Goal: Information Seeking & Learning: Learn about a topic

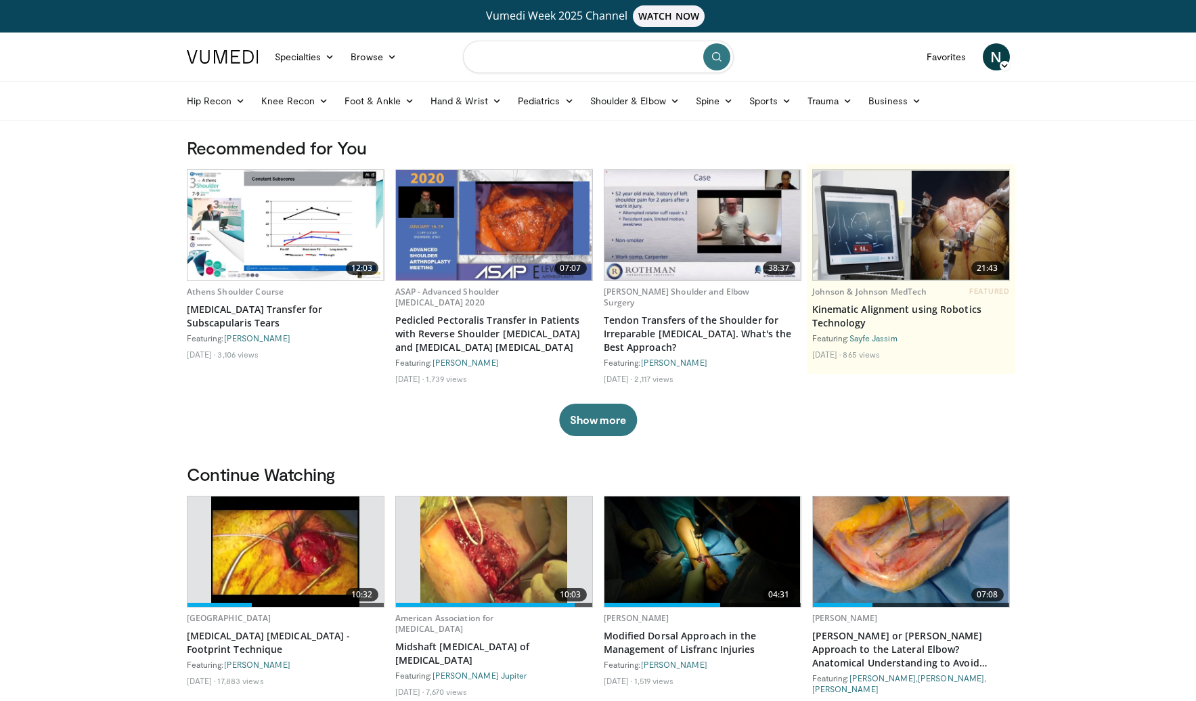
click at [516, 64] on input "Search topics, interventions" at bounding box center [598, 57] width 271 height 32
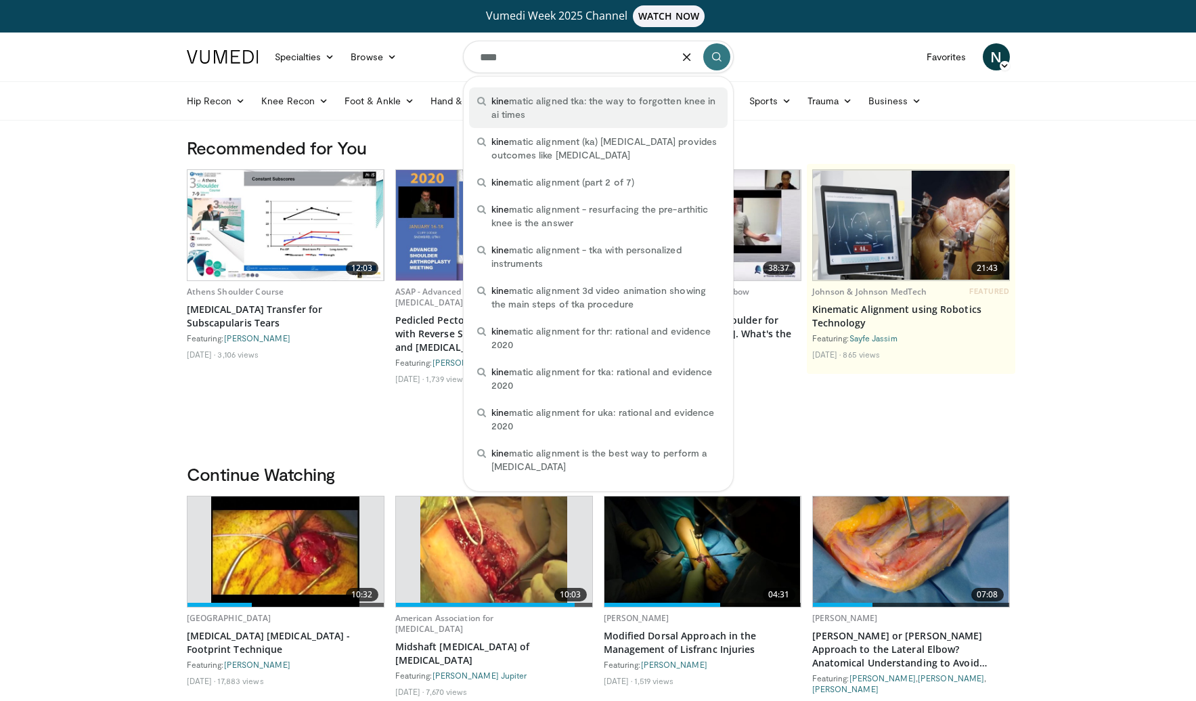
click at [532, 93] on div "kine matic aligned tka: the way to forgotten knee in ai times" at bounding box center [598, 107] width 259 height 41
type input "**********"
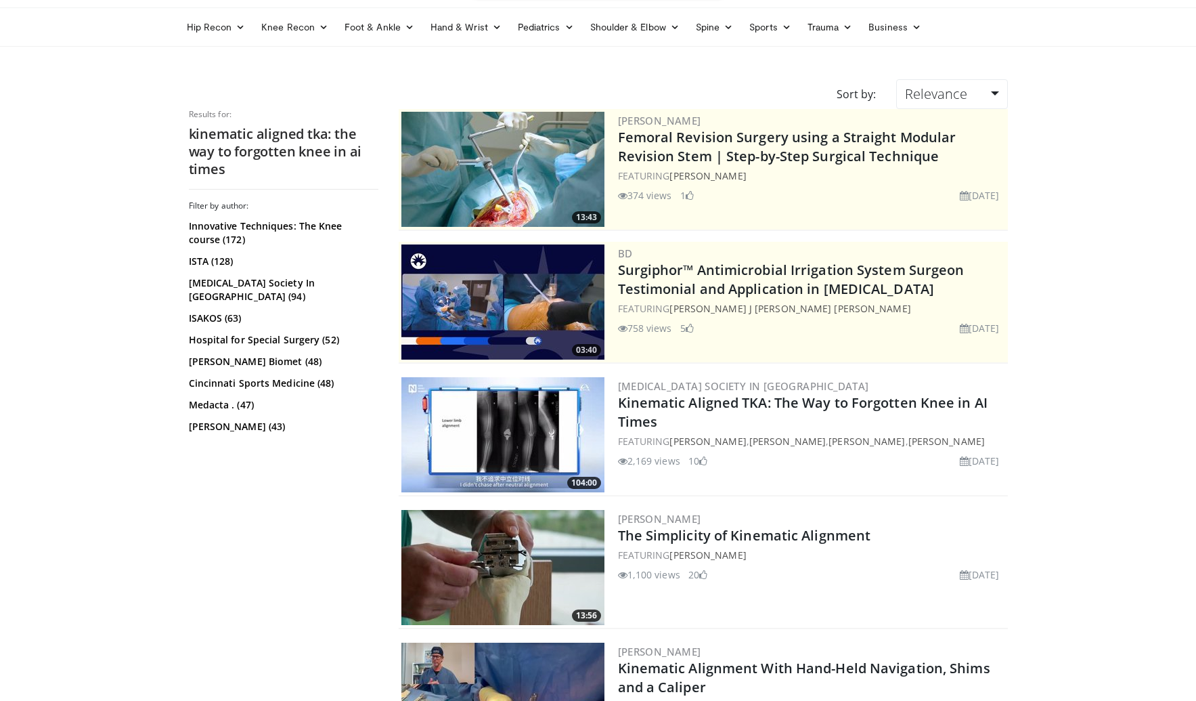
scroll to position [169, 0]
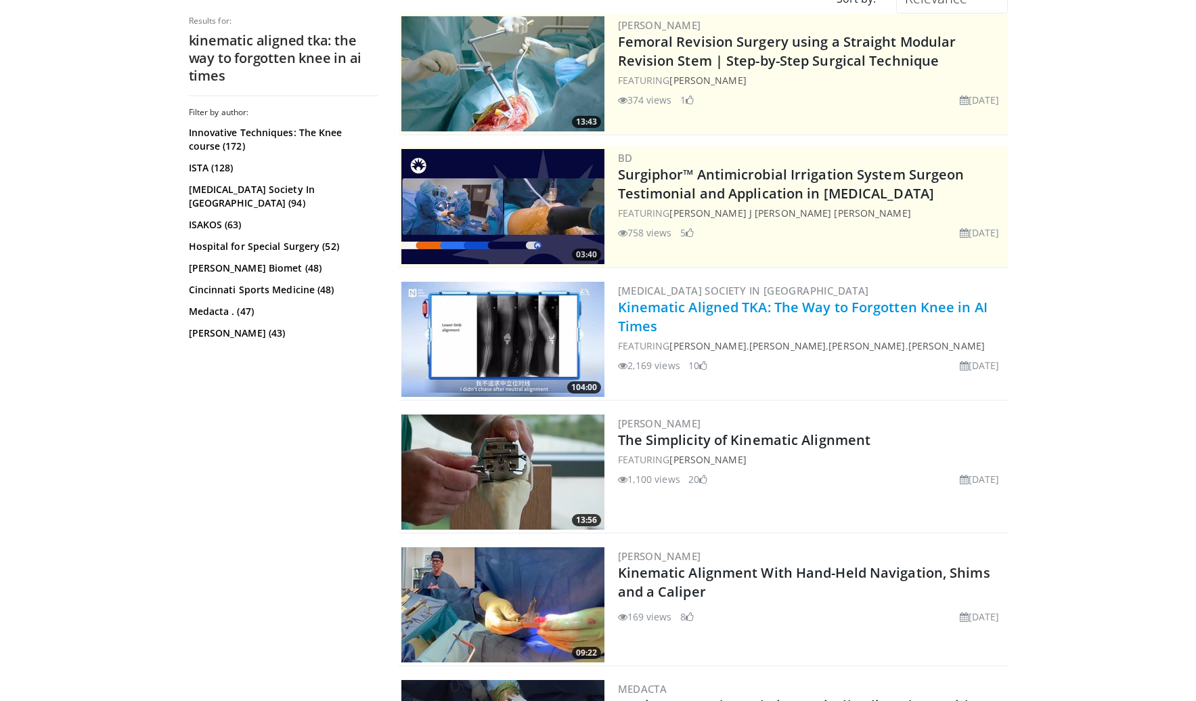
click at [722, 311] on link "Kinematic Aligned TKA: The Way to Forgotten Knee in AI Times" at bounding box center [803, 316] width 370 height 37
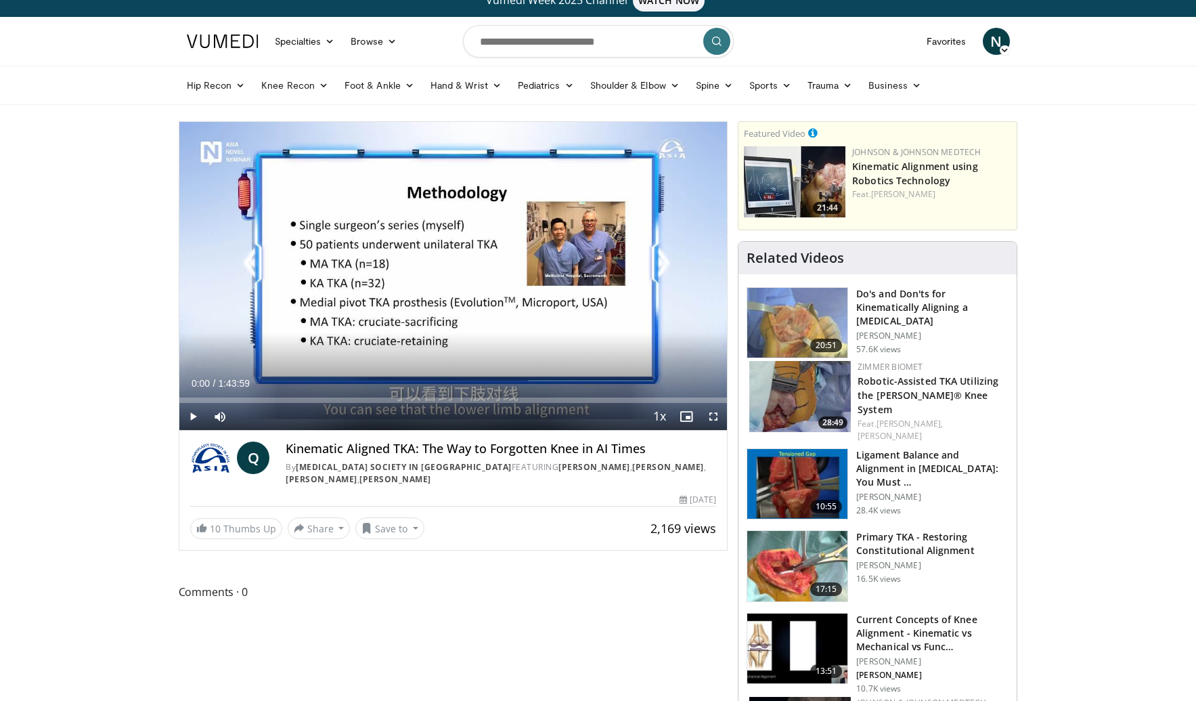
scroll to position [43, 0]
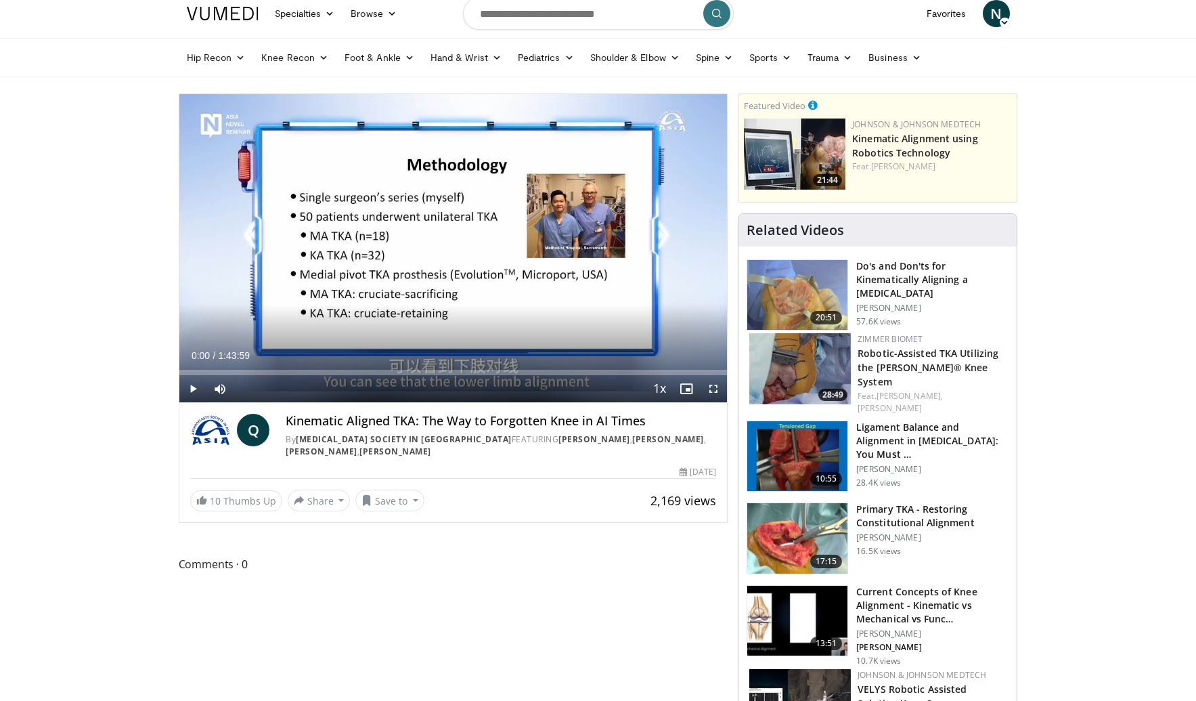
click at [189, 380] on span "Video Player" at bounding box center [192, 388] width 27 height 27
click at [194, 371] on div "Progress Bar" at bounding box center [194, 372] width 1 height 5
click at [213, 370] on div "Progress Bar" at bounding box center [213, 372] width 1 height 5
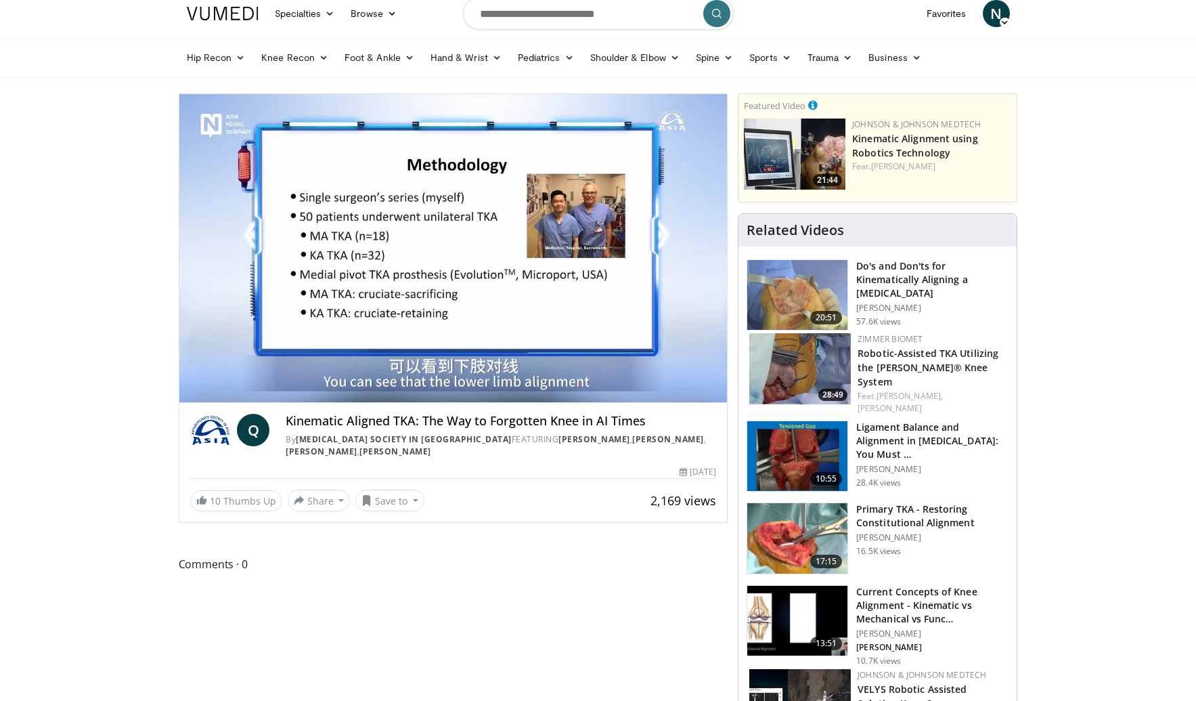
click at [234, 368] on div "10 seconds Tap to unmute" at bounding box center [453, 248] width 548 height 308
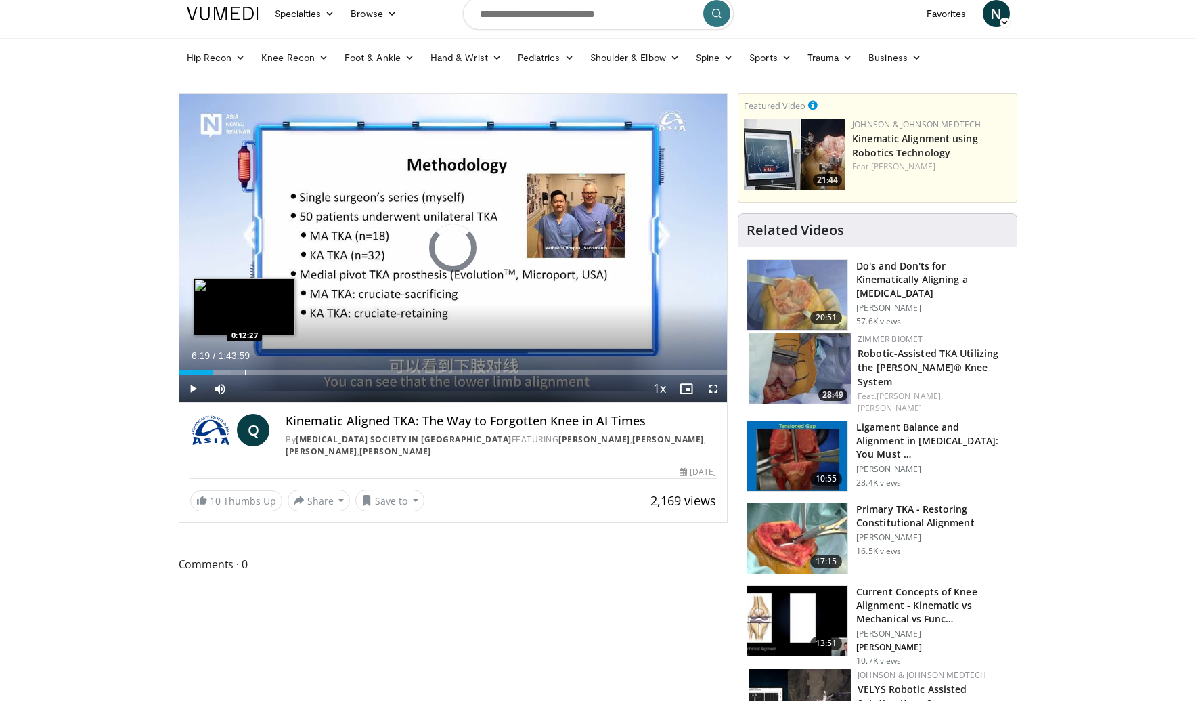
click at [245, 370] on div "Progress Bar" at bounding box center [245, 372] width 1 height 5
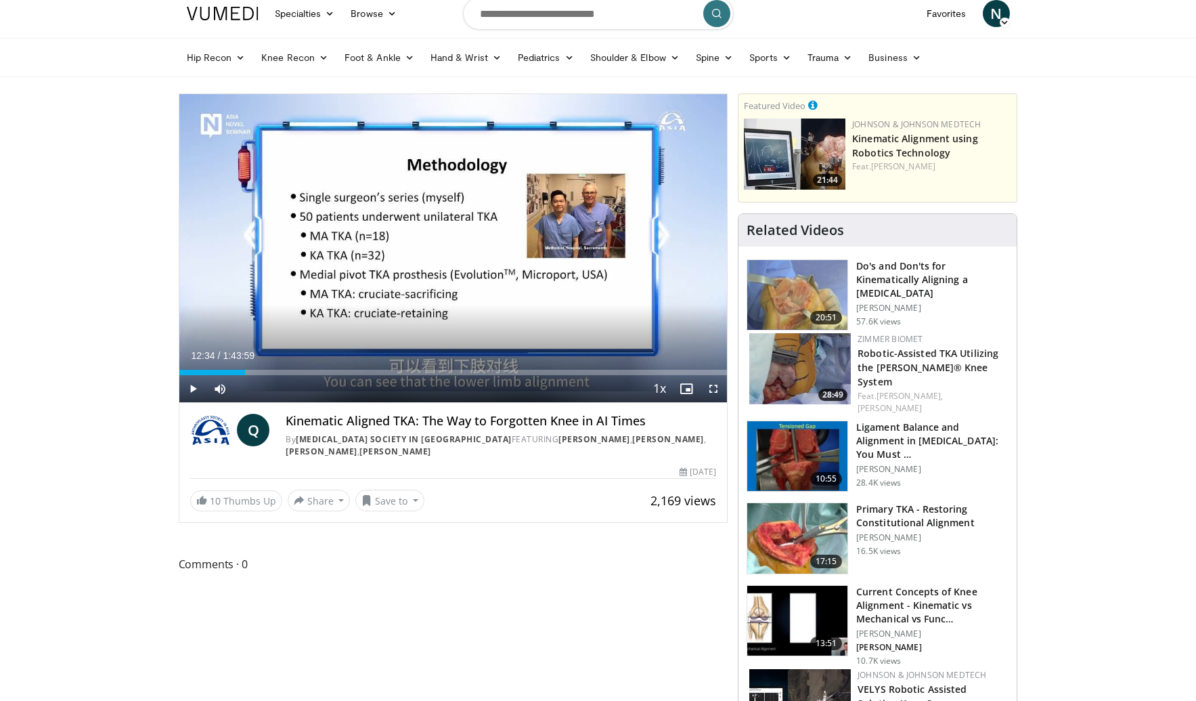
click at [808, 282] on img at bounding box center [797, 295] width 100 height 70
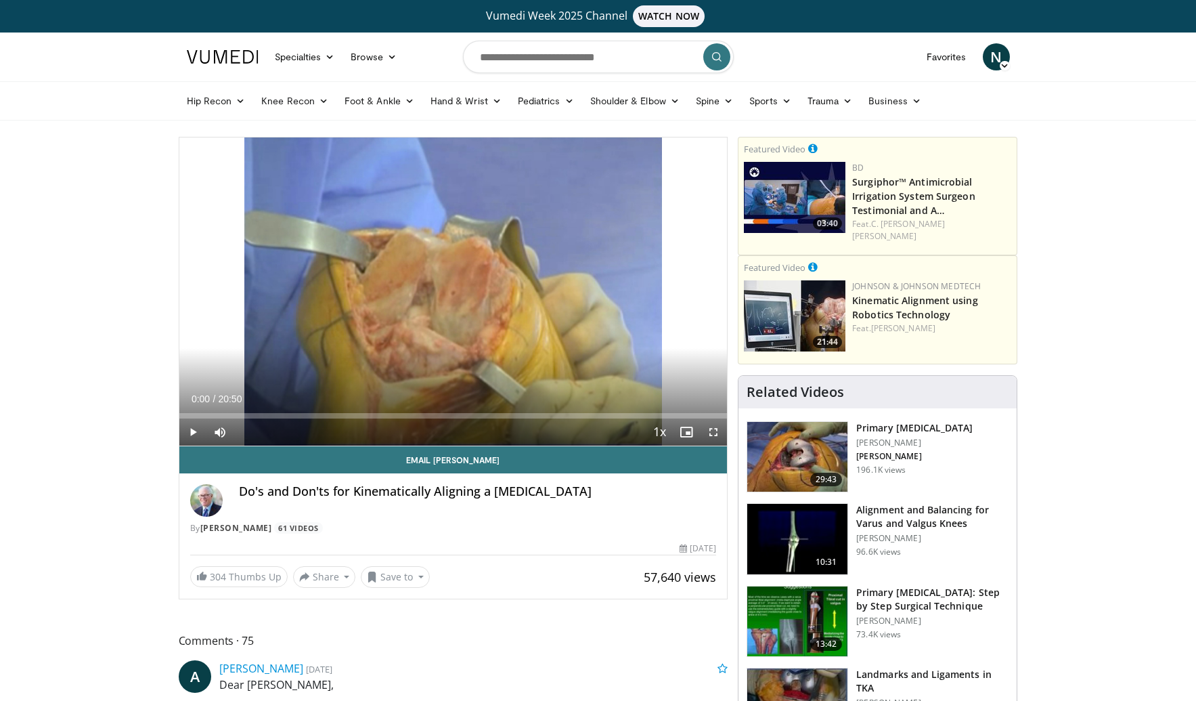
click at [198, 427] on span "Video Player" at bounding box center [192, 431] width 27 height 27
click at [711, 434] on div "10 seconds Tap to unmute" at bounding box center [453, 291] width 548 height 308
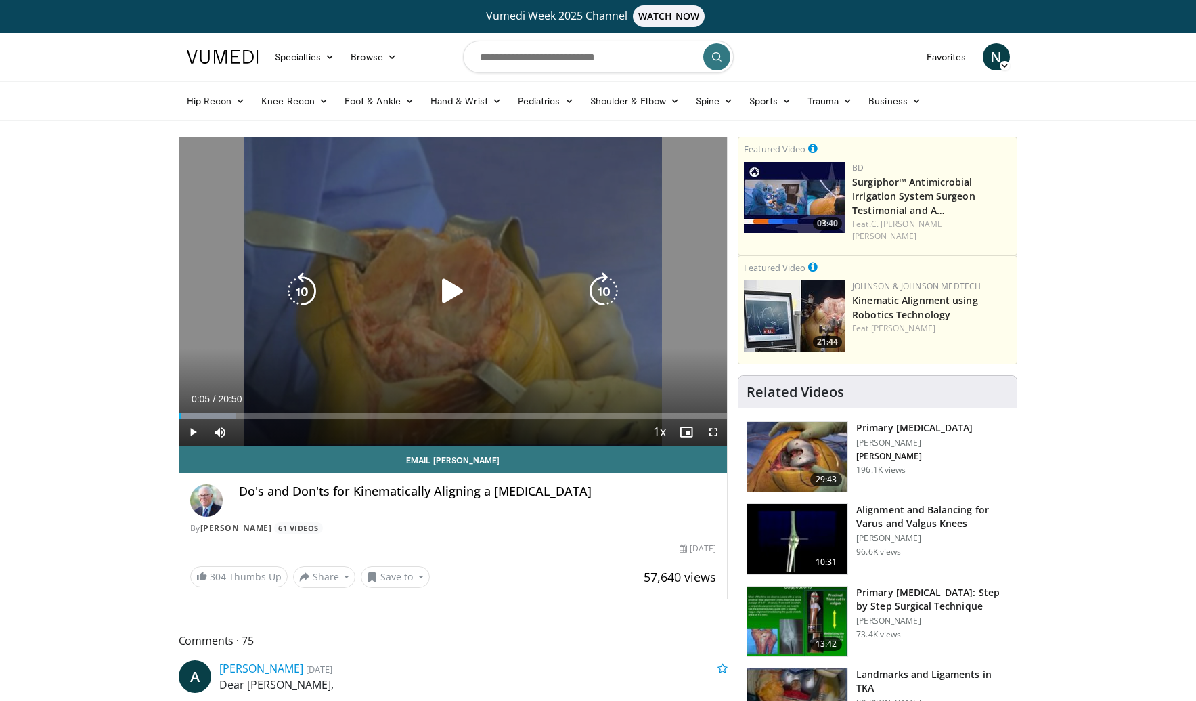
click at [293, 358] on div "10 seconds Tap to unmute" at bounding box center [453, 291] width 548 height 308
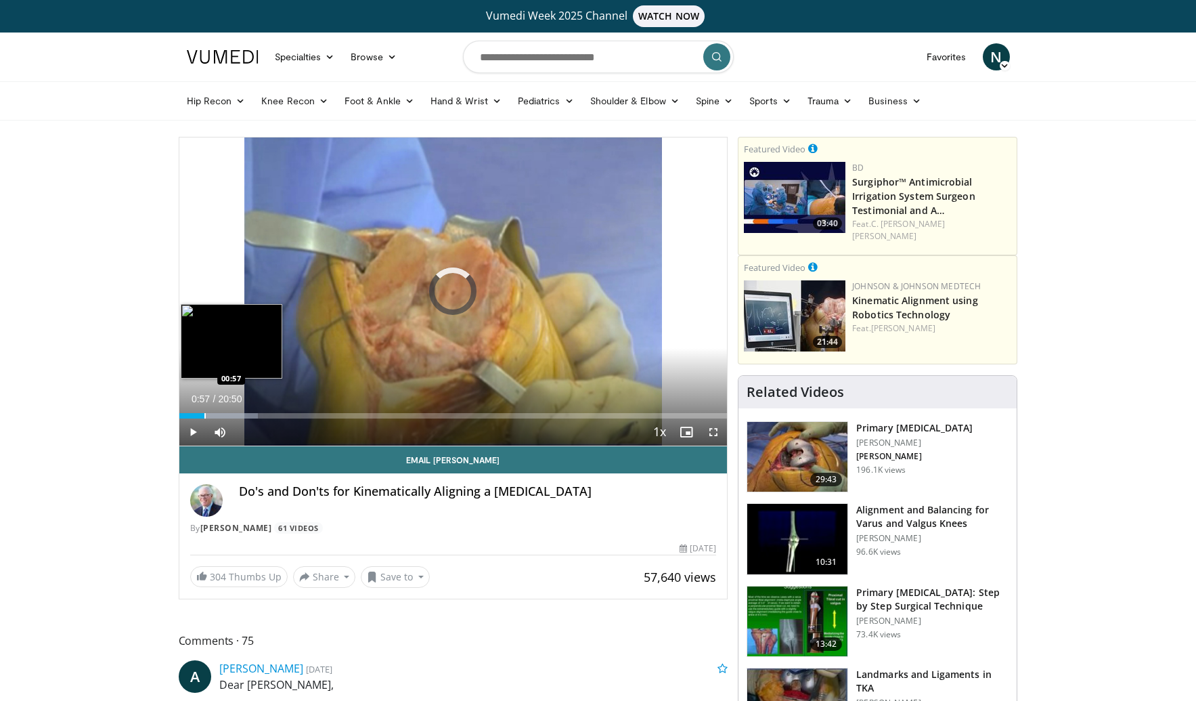
click at [204, 415] on div "Progress Bar" at bounding box center [204, 415] width 1 height 5
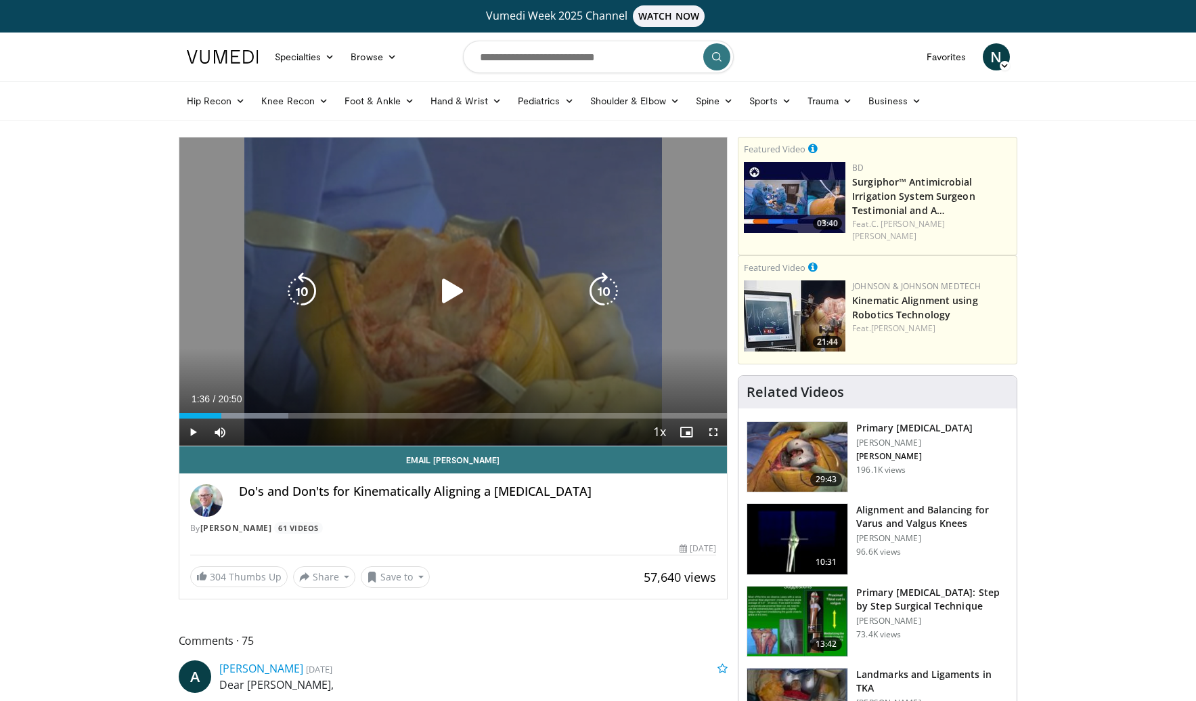
click at [446, 291] on icon "Video Player" at bounding box center [453, 291] width 38 height 38
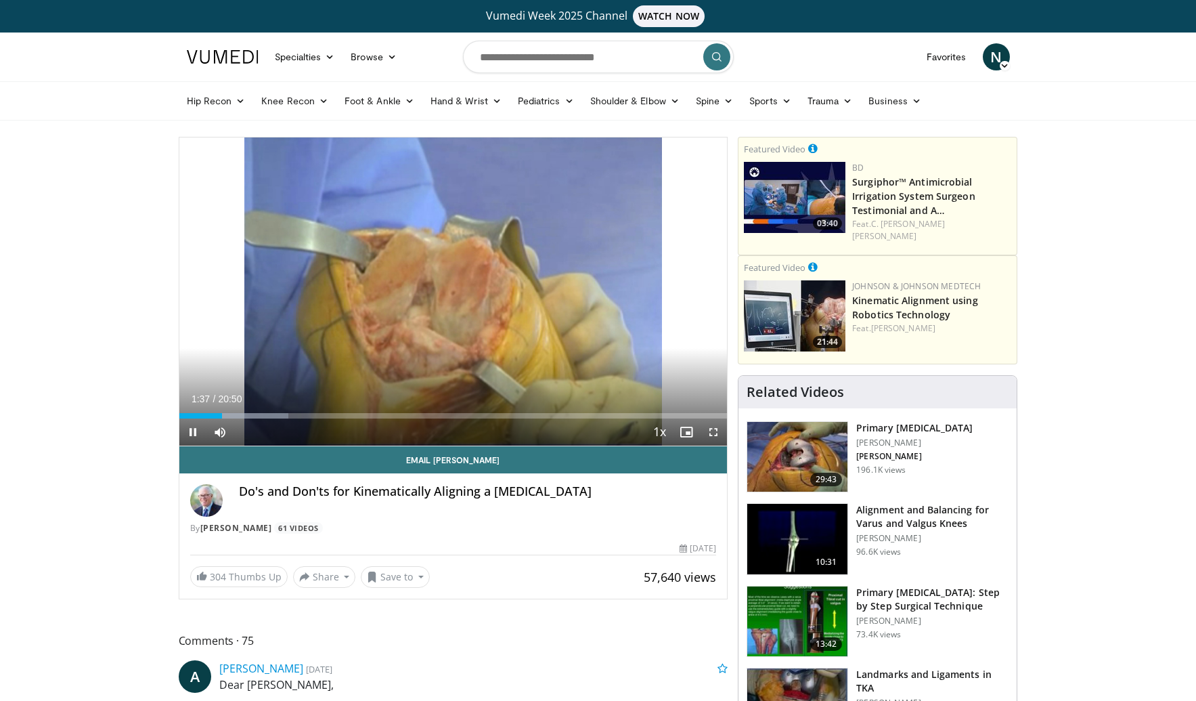
click at [718, 431] on span "Video Player" at bounding box center [713, 431] width 27 height 27
